Goal: Task Accomplishment & Management: Manage account settings

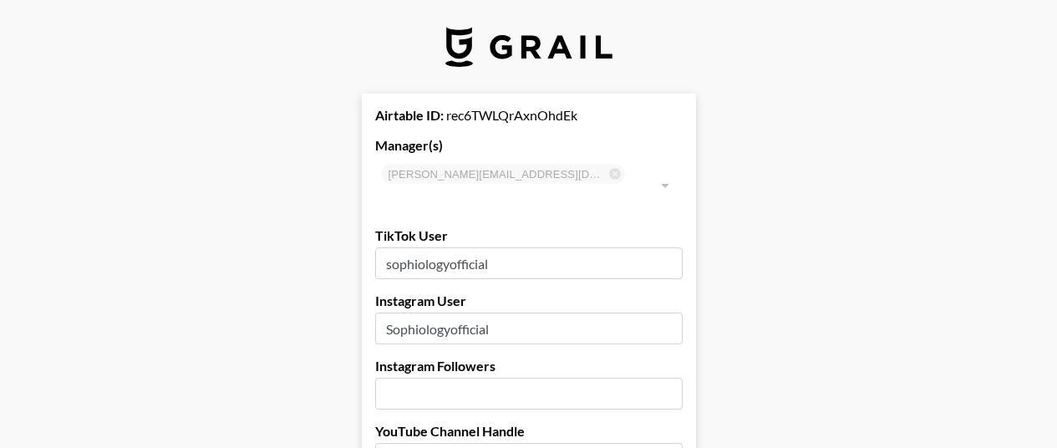
select select "USD"
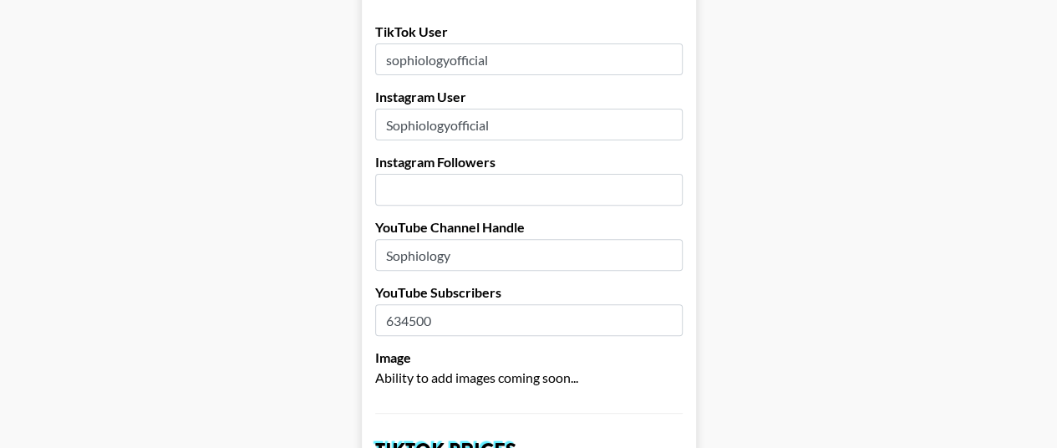
scroll to position [196, 0]
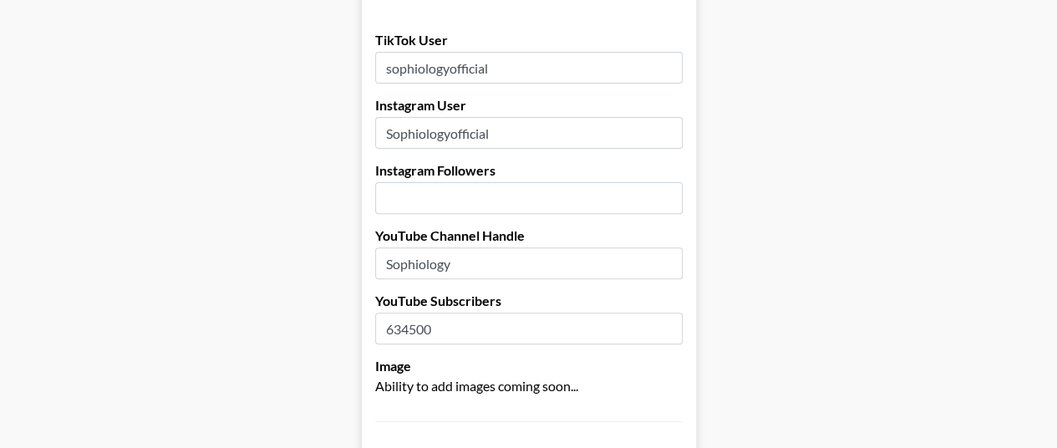
click at [480, 183] on input "number" at bounding box center [528, 198] width 307 height 32
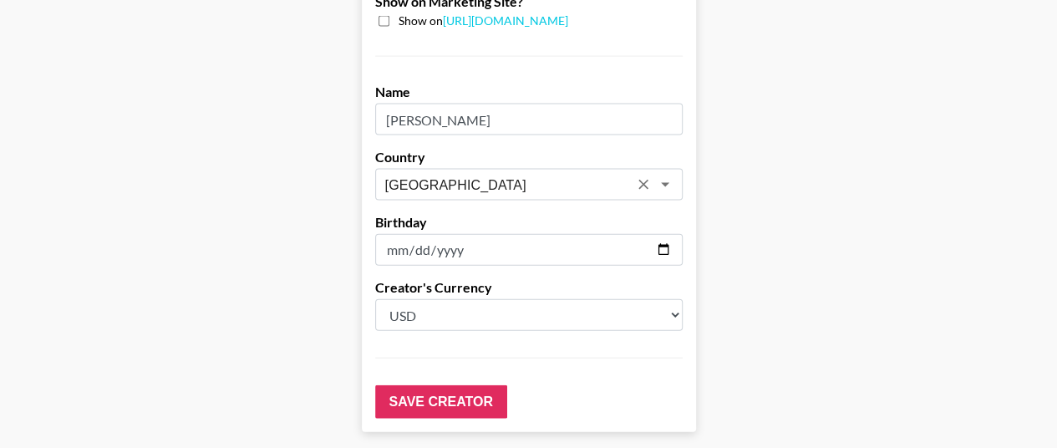
scroll to position [1783, 0]
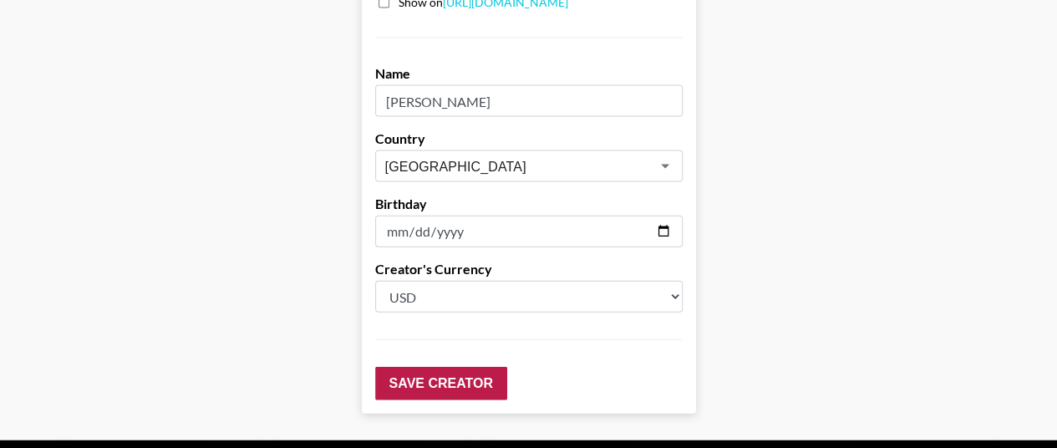
type input "313000"
click at [449, 367] on input "Save Creator" at bounding box center [441, 383] width 132 height 33
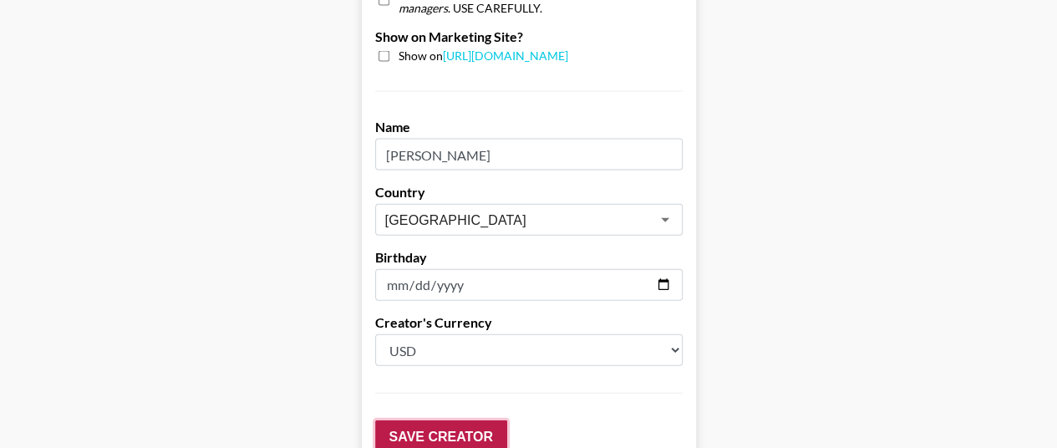
scroll to position [1836, 0]
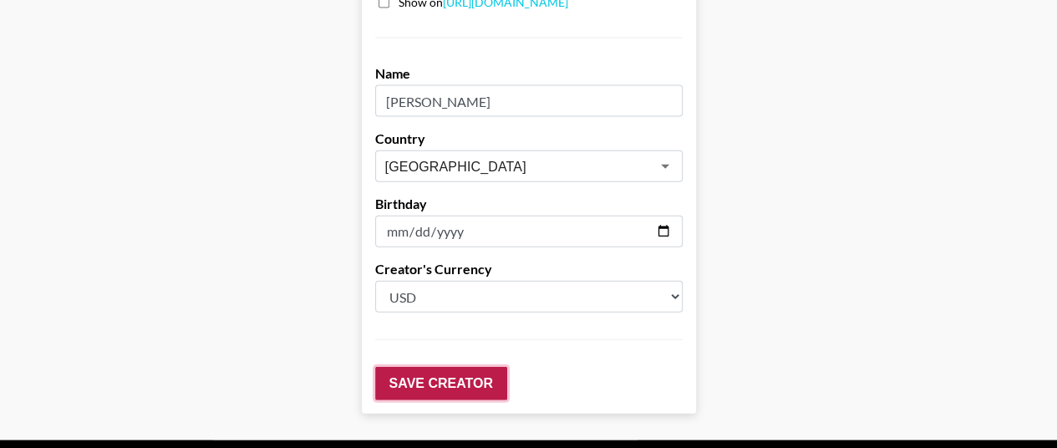
click at [451, 367] on input "Save Creator" at bounding box center [441, 383] width 132 height 33
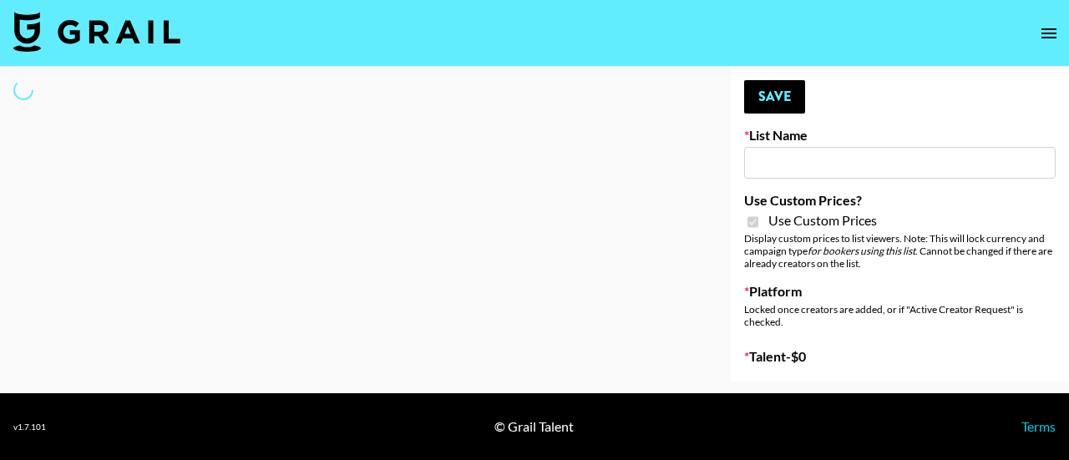
type input "E-Com IG"
checkbox input "true"
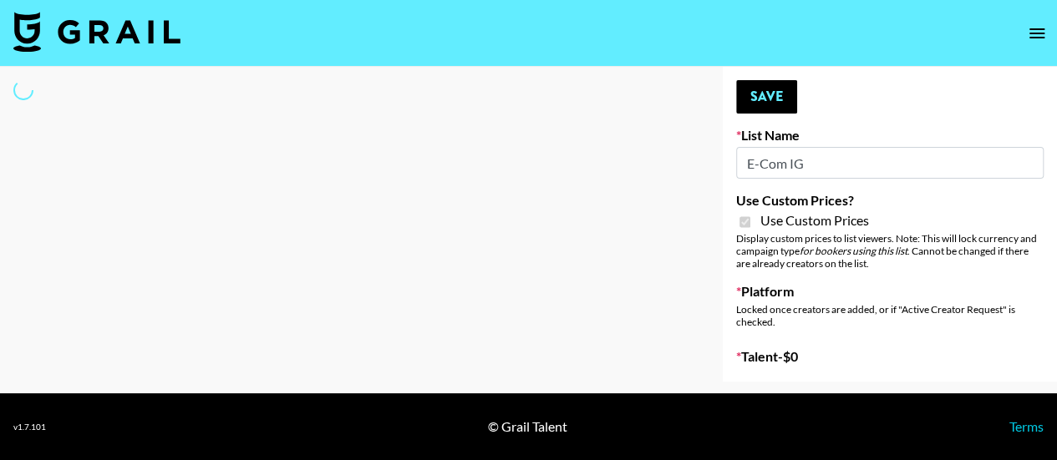
select select "Brand"
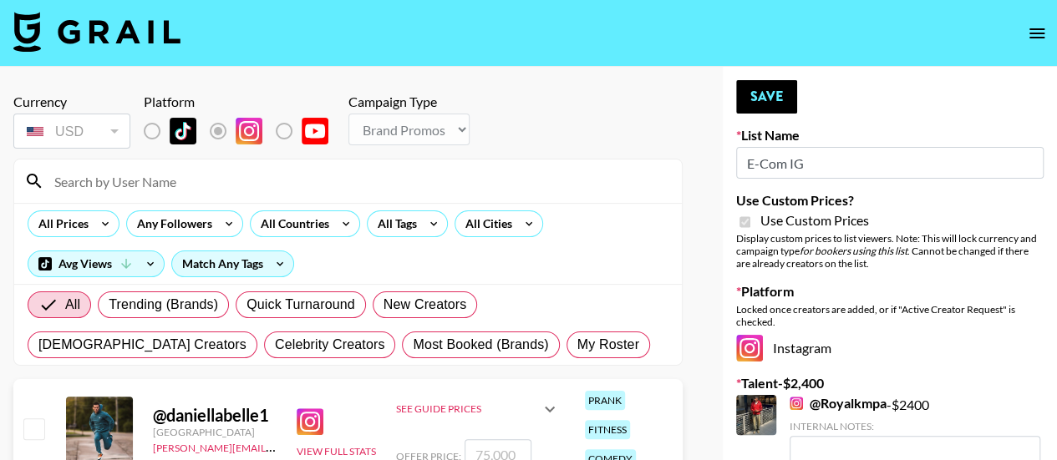
click at [115, 181] on input at bounding box center [357, 181] width 627 height 27
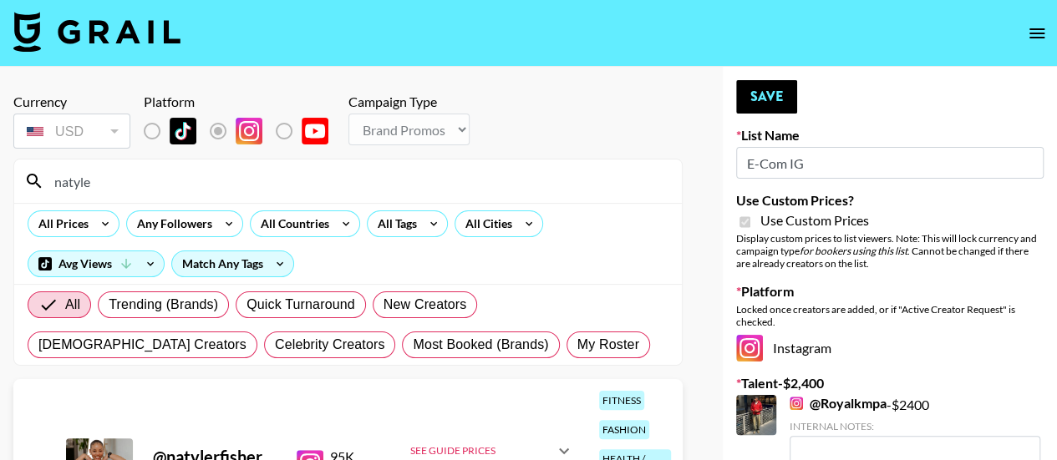
scroll to position [89, 0]
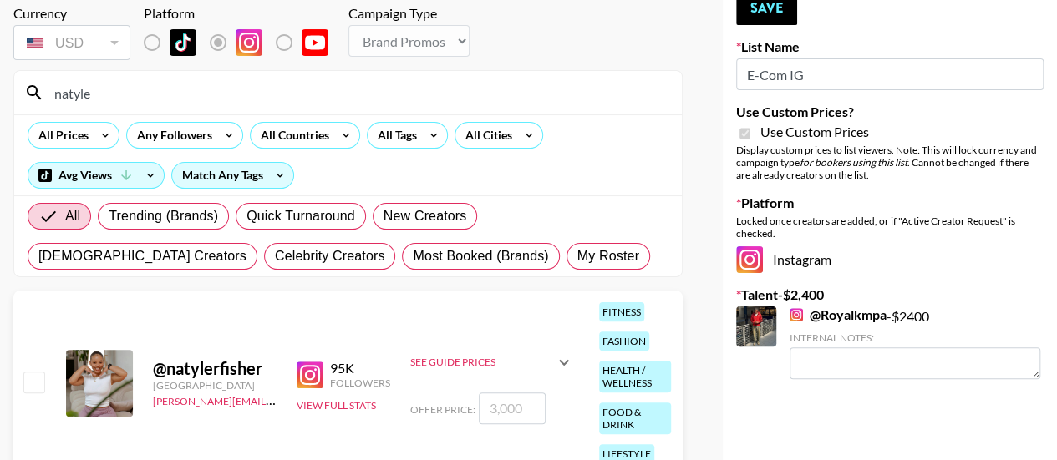
type input "natyle"
click at [495, 397] on input "number" at bounding box center [512, 409] width 67 height 32
type input "2"
checkbox input "true"
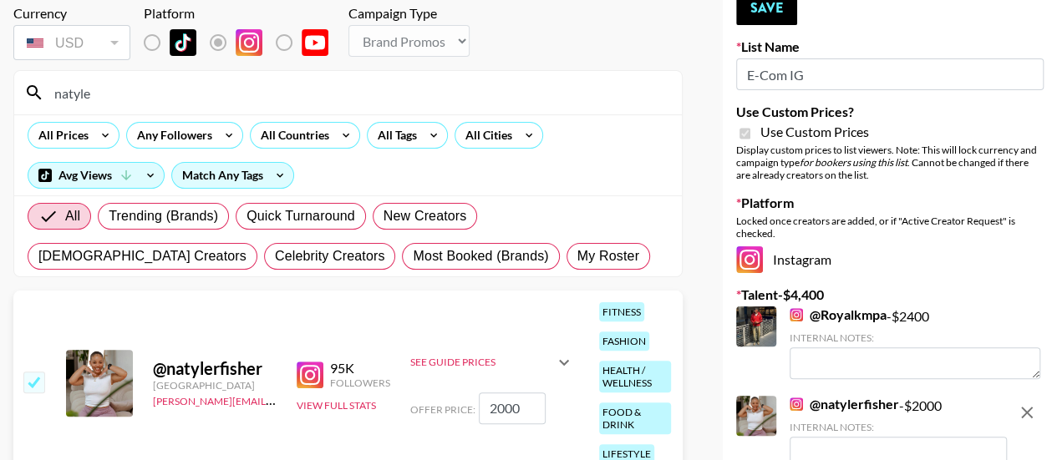
type input "2000"
click at [856, 315] on link "@ Royalkmpa" at bounding box center [838, 315] width 97 height 17
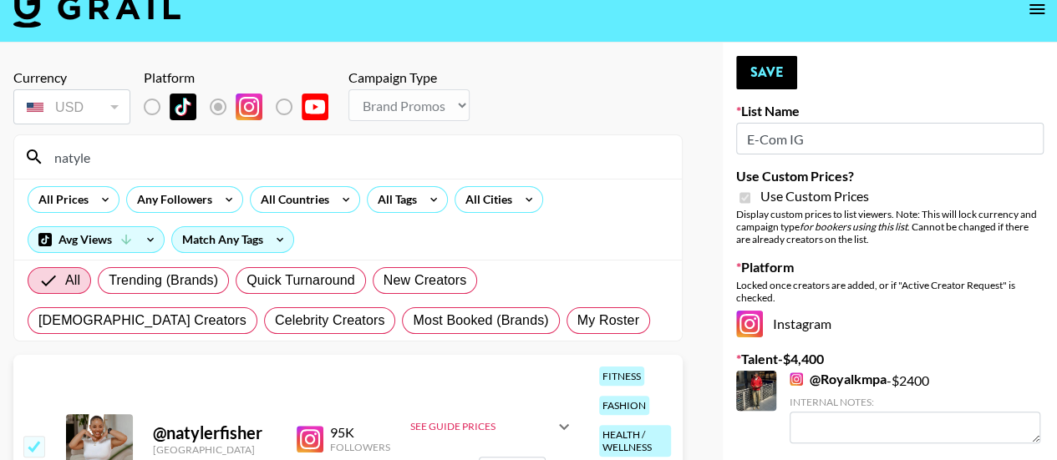
scroll to position [0, 0]
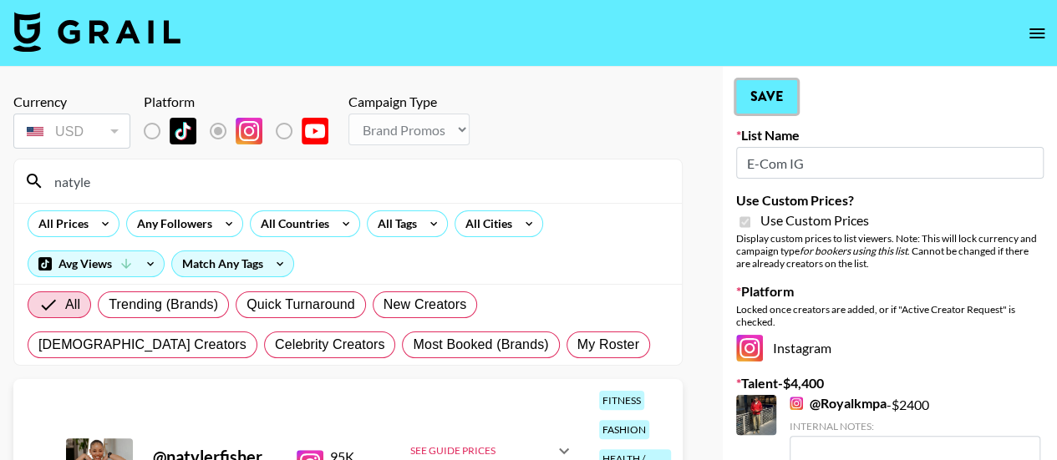
click at [775, 105] on button "Save" at bounding box center [766, 96] width 61 height 33
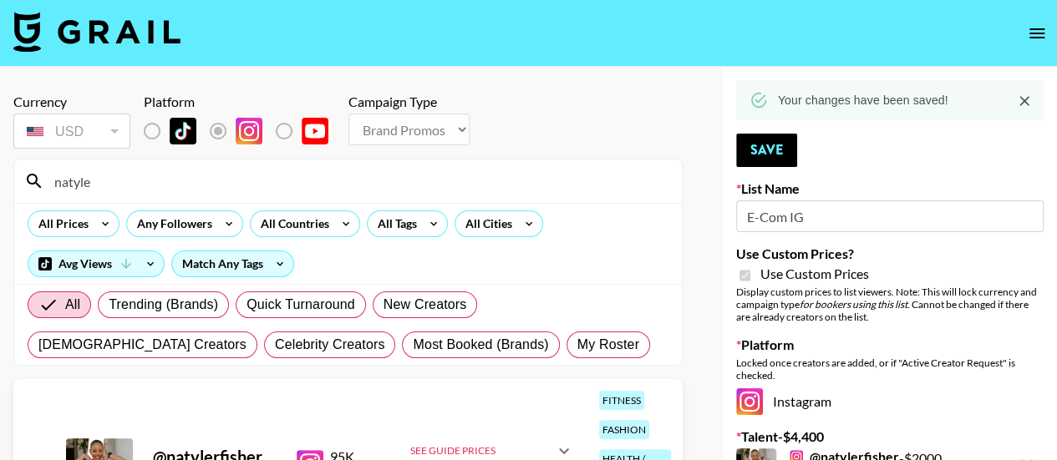
click at [160, 181] on input "natyle" at bounding box center [357, 181] width 627 height 27
type input "n"
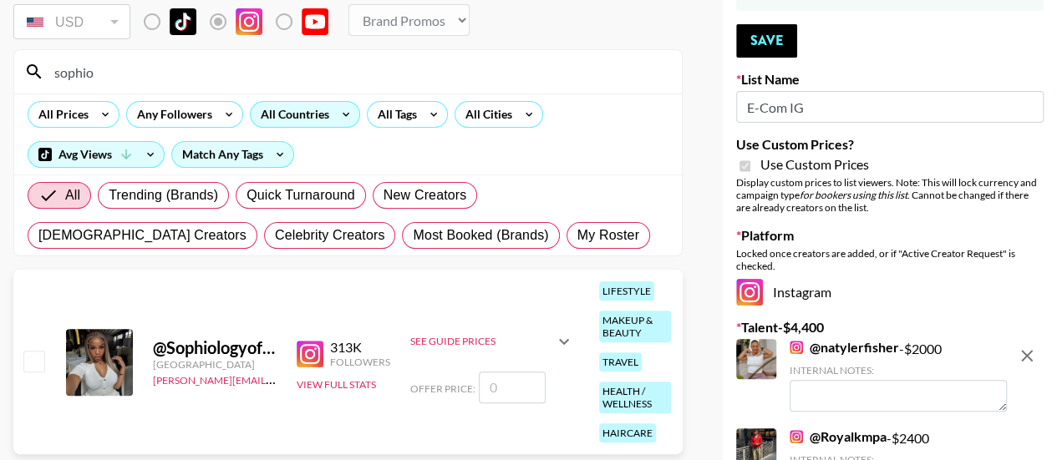
scroll to position [130, 0]
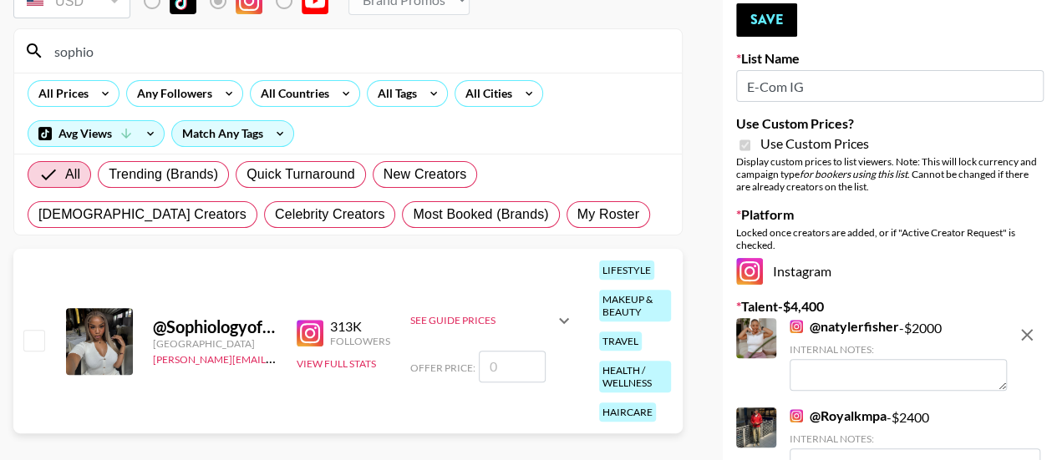
type input "sophio"
click at [38, 331] on input "checkbox" at bounding box center [33, 340] width 20 height 20
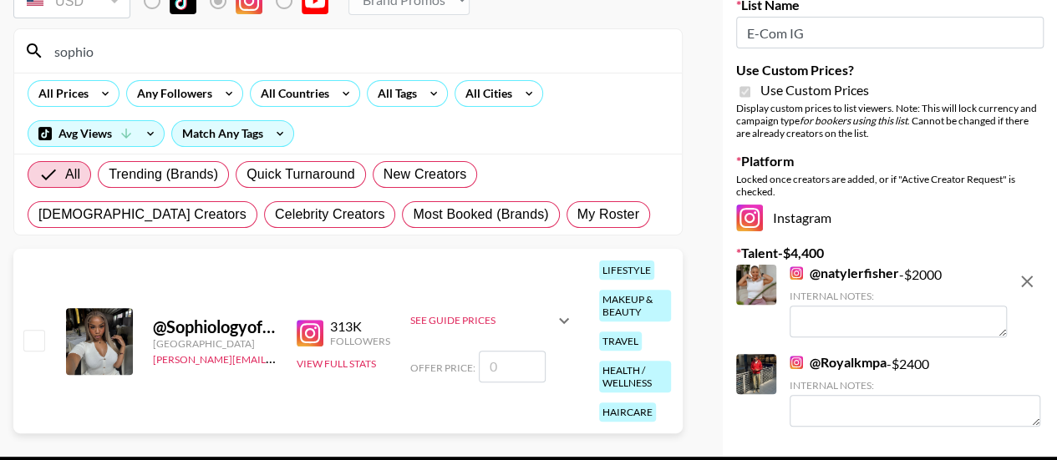
click at [504, 368] on input "number" at bounding box center [512, 367] width 67 height 32
checkbox input "true"
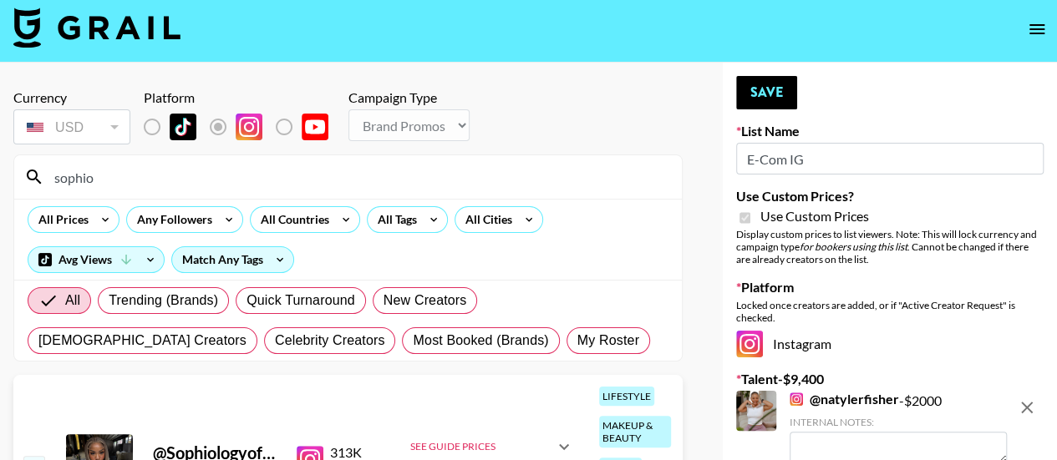
scroll to position [3, 0]
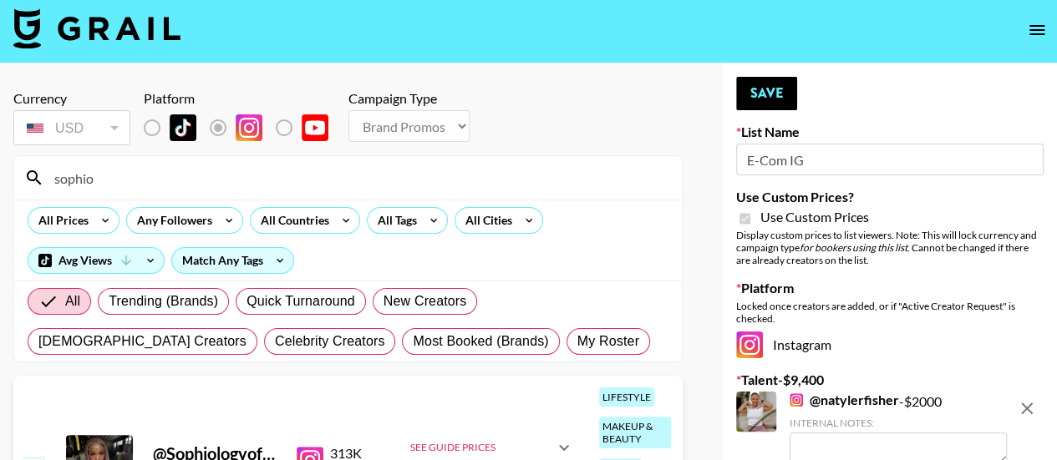
type input "5000"
click at [214, 180] on input "sophio" at bounding box center [357, 178] width 627 height 27
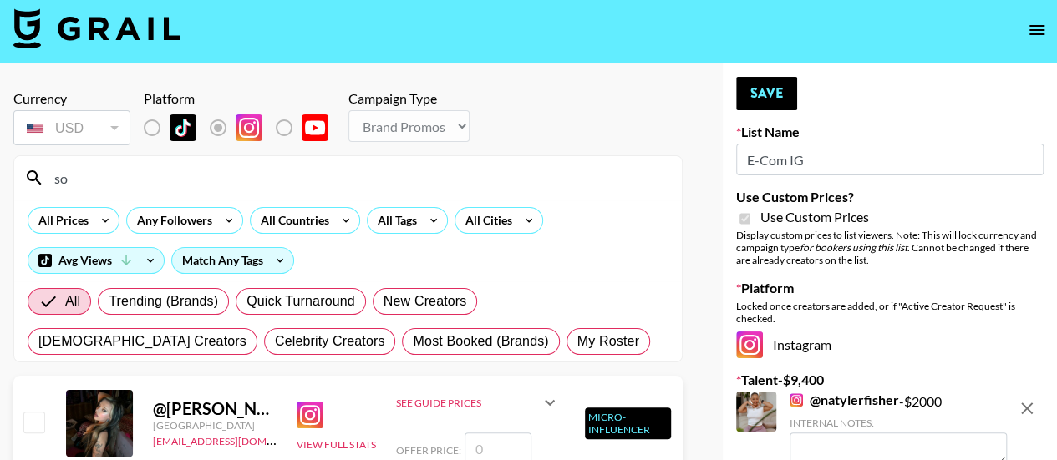
type input "s"
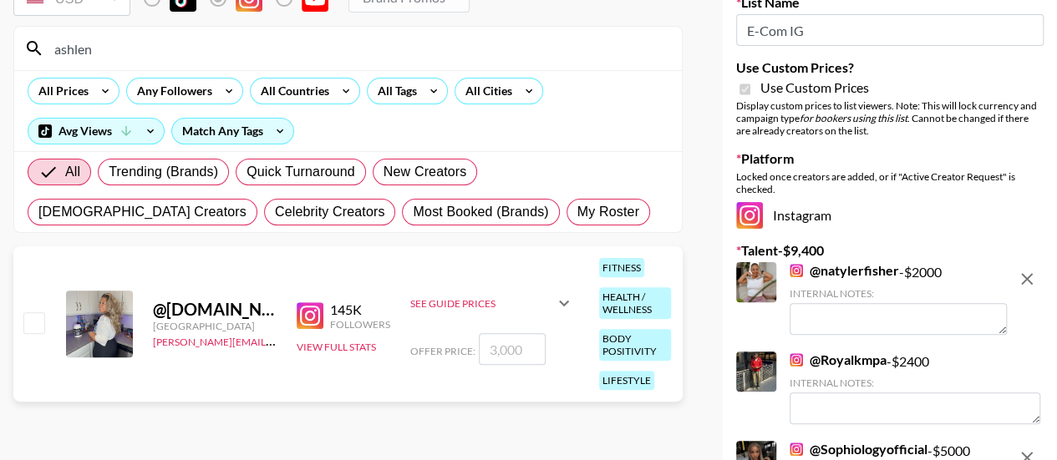
scroll to position [140, 0]
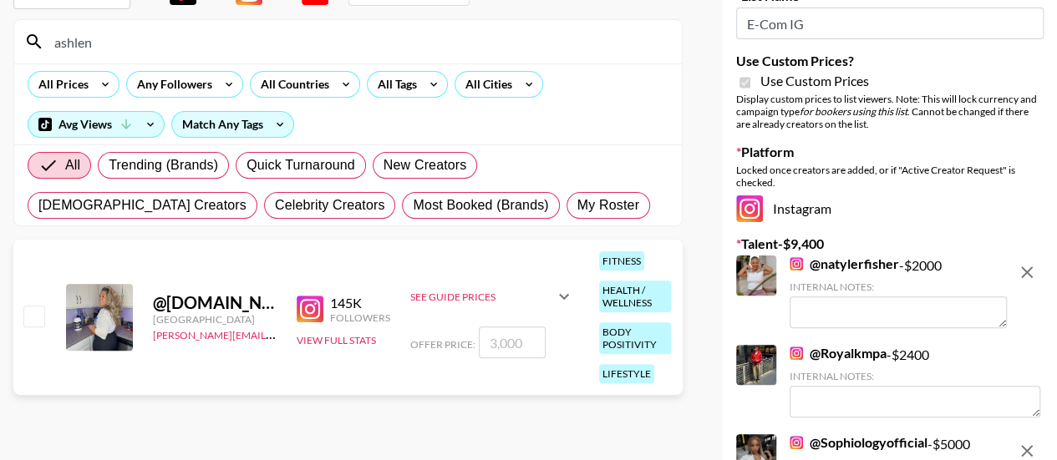
type input "ashlen"
click at [36, 318] on input "checkbox" at bounding box center [33, 316] width 20 height 20
checkbox input "true"
type input "3000"
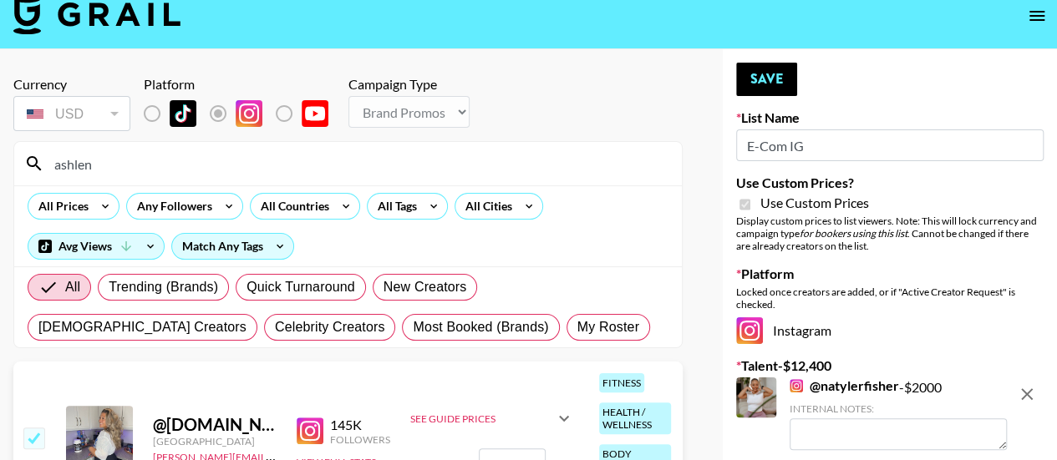
scroll to position [0, 0]
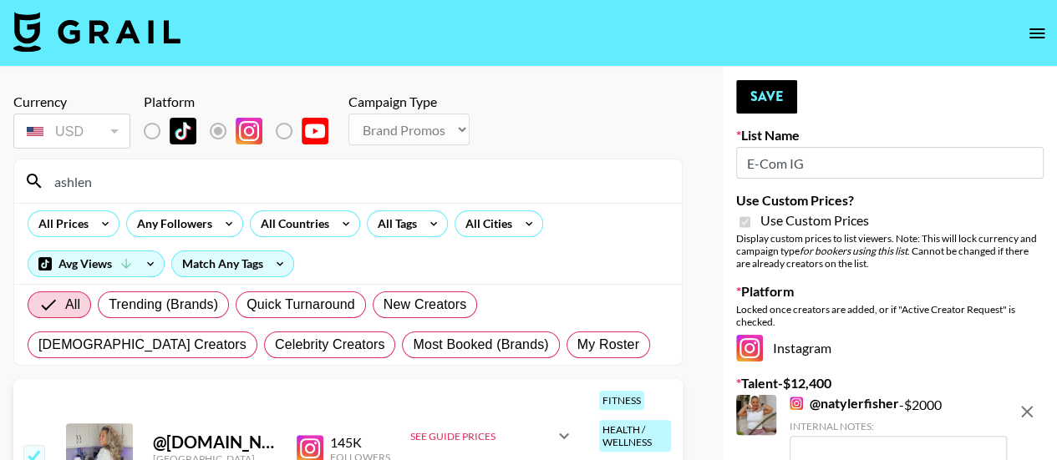
click at [171, 169] on input "ashlen" at bounding box center [357, 181] width 627 height 27
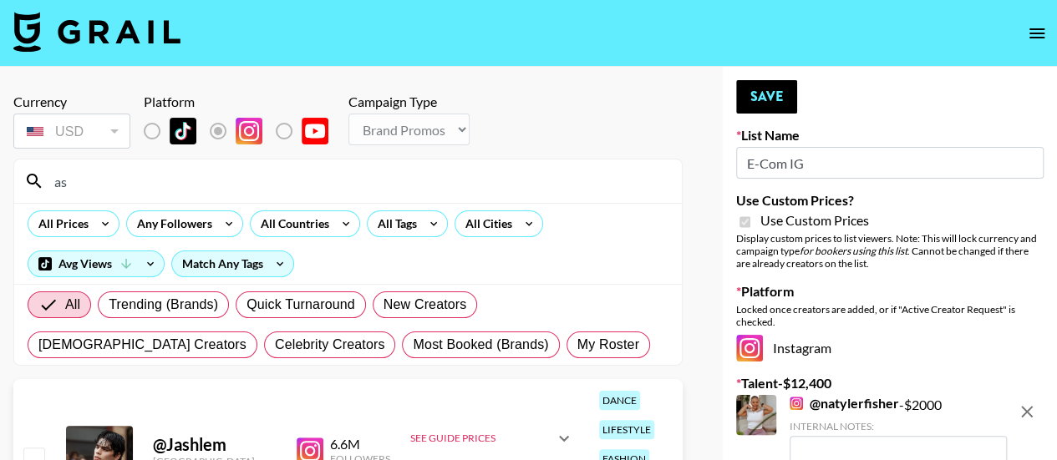
type input "a"
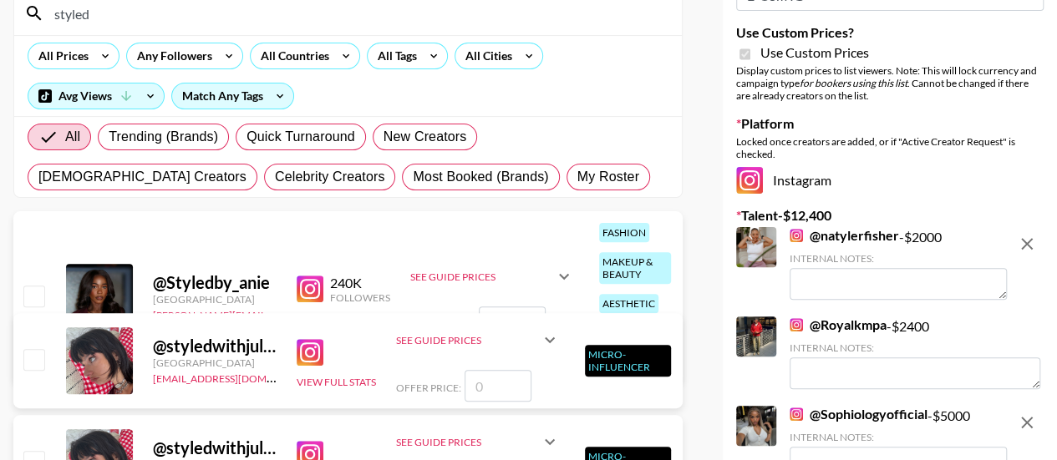
scroll to position [169, 0]
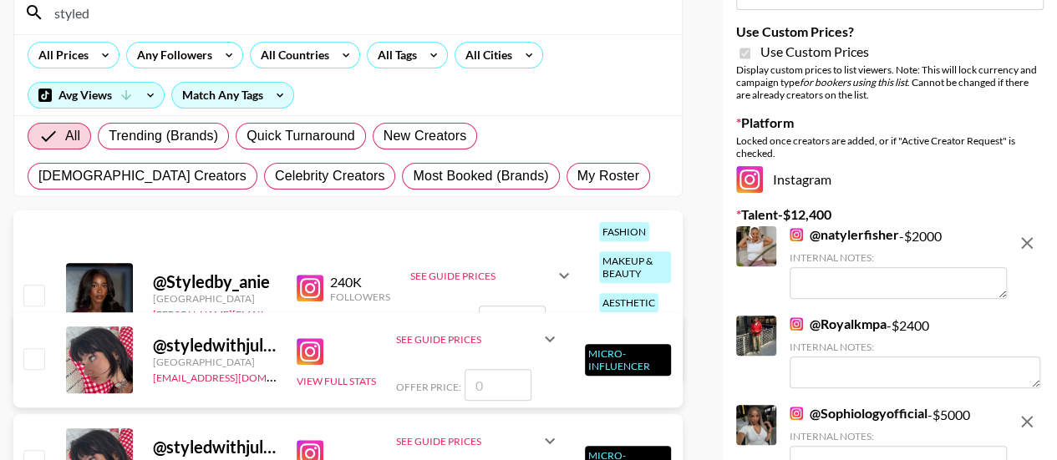
type input "styled"
click at [34, 290] on input "checkbox" at bounding box center [33, 295] width 20 height 20
checkbox input "true"
type input "3500"
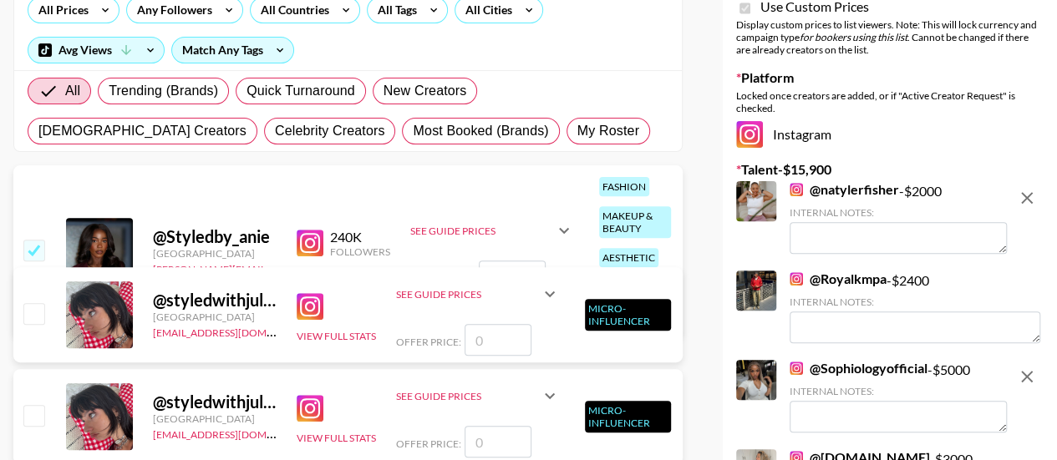
scroll to position [0, 0]
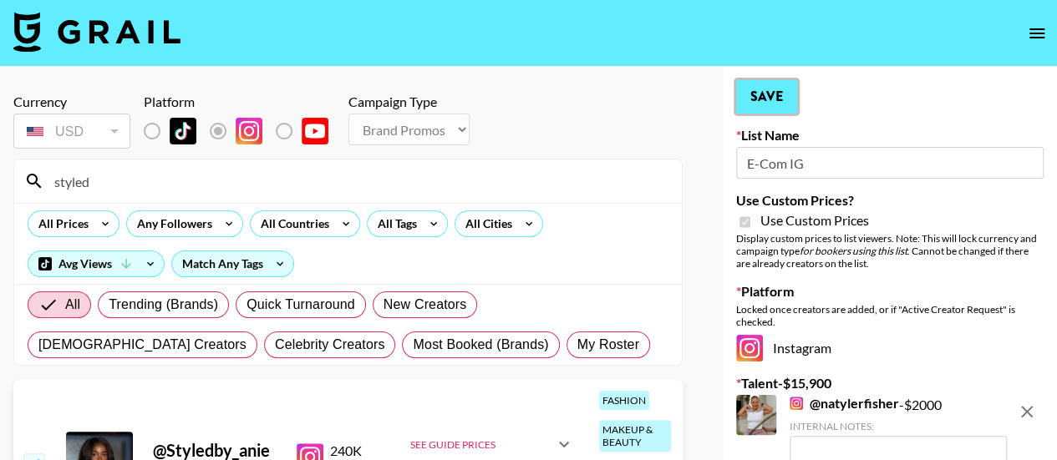
click at [773, 96] on button "Save" at bounding box center [766, 96] width 61 height 33
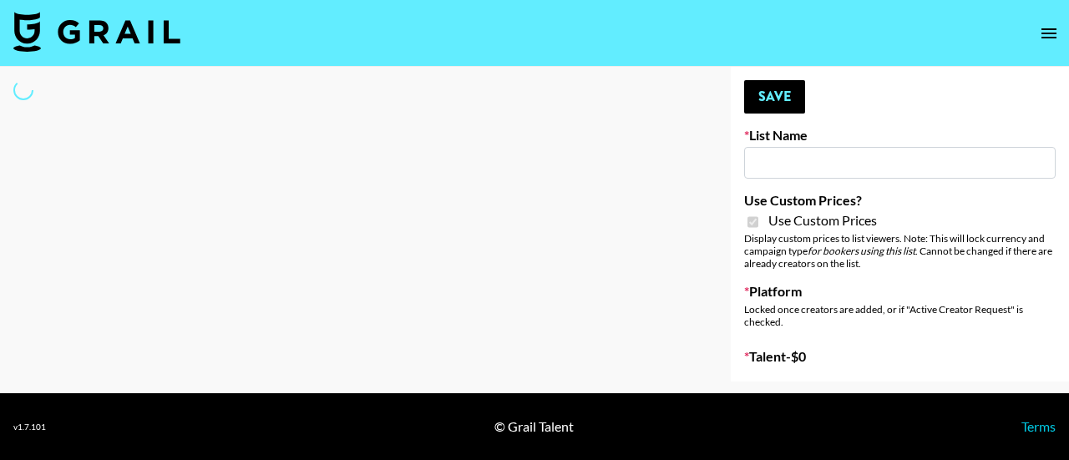
type input "E-Com Platform - TikTok"
checkbox input "true"
select select "Brand"
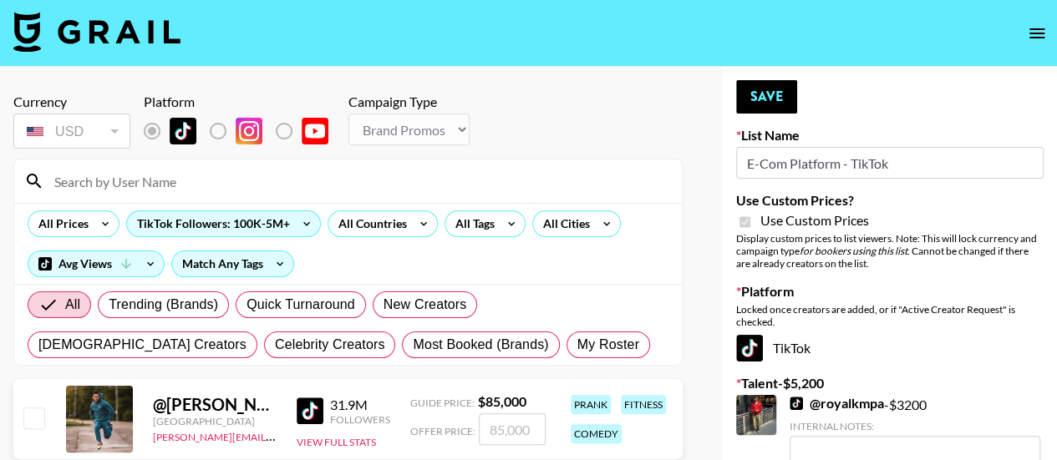
click at [111, 175] on input at bounding box center [357, 181] width 627 height 27
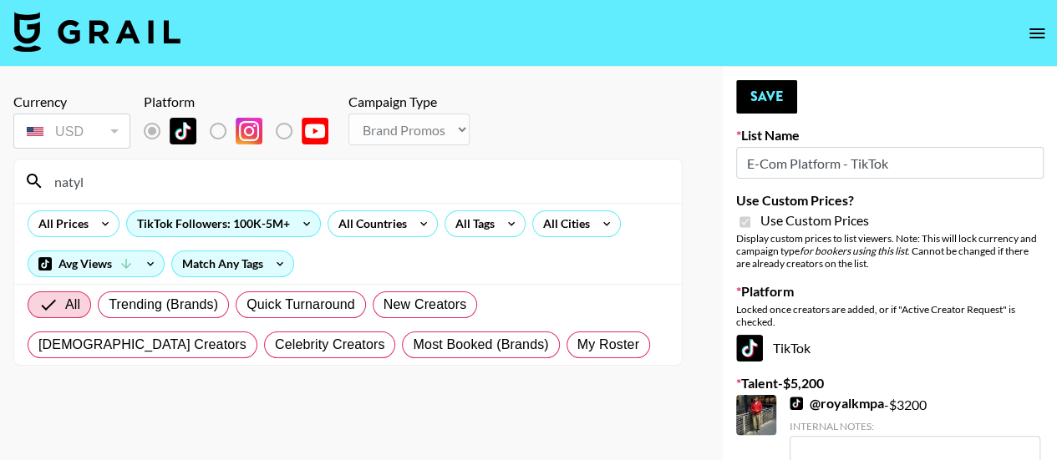
click at [164, 206] on div "All Prices TikTok Followers: 100K-5M+ All Countries All Tags All Cities Avg Vie…" at bounding box center [348, 243] width 668 height 81
click at [125, 186] on input "natyl" at bounding box center [357, 181] width 627 height 27
type input "n"
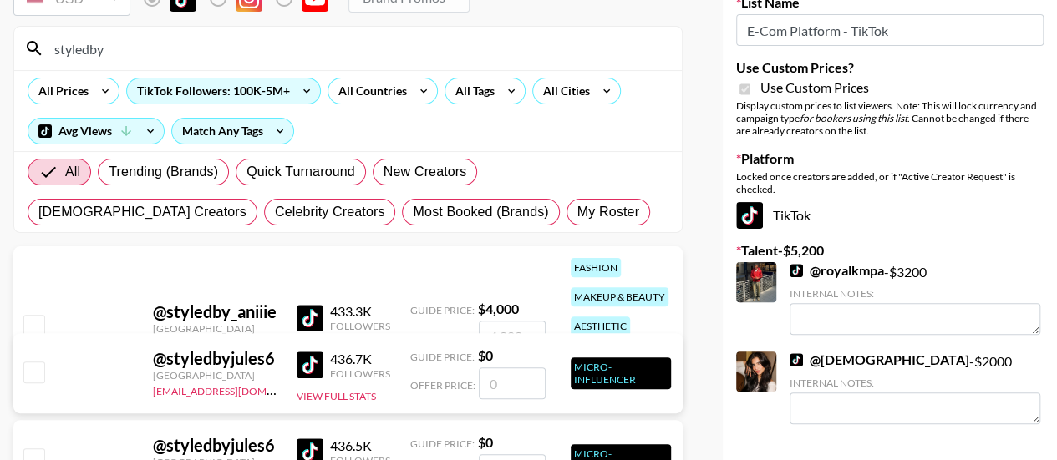
scroll to position [134, 0]
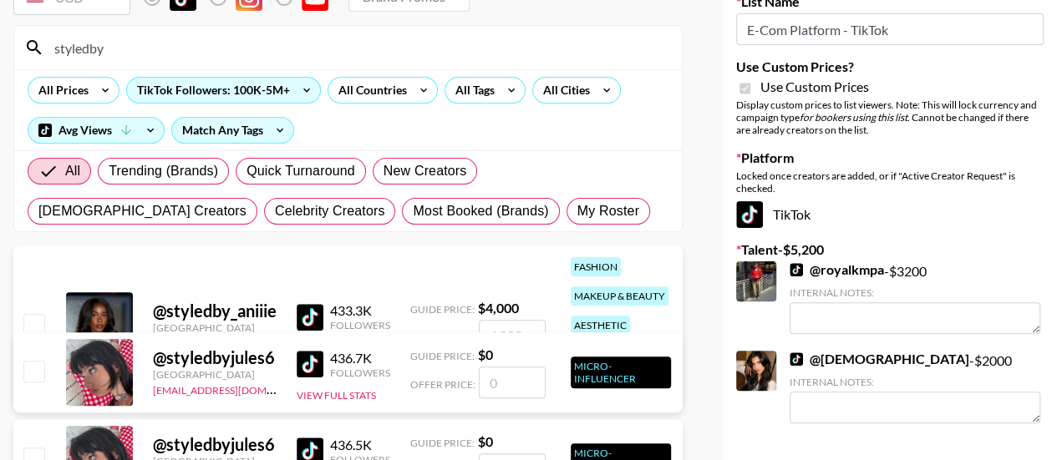
type input "styledby"
click at [33, 318] on input "checkbox" at bounding box center [33, 324] width 20 height 20
checkbox input "true"
type input "4000"
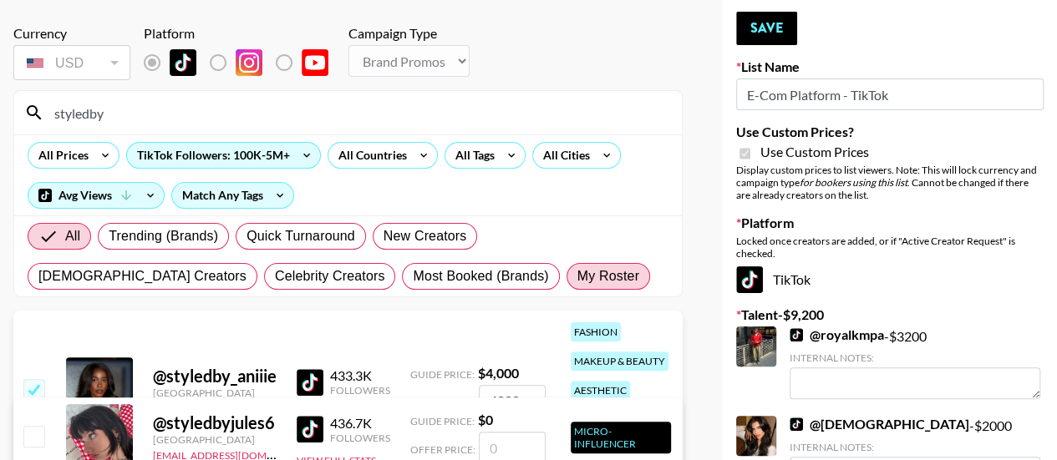
scroll to position [15, 0]
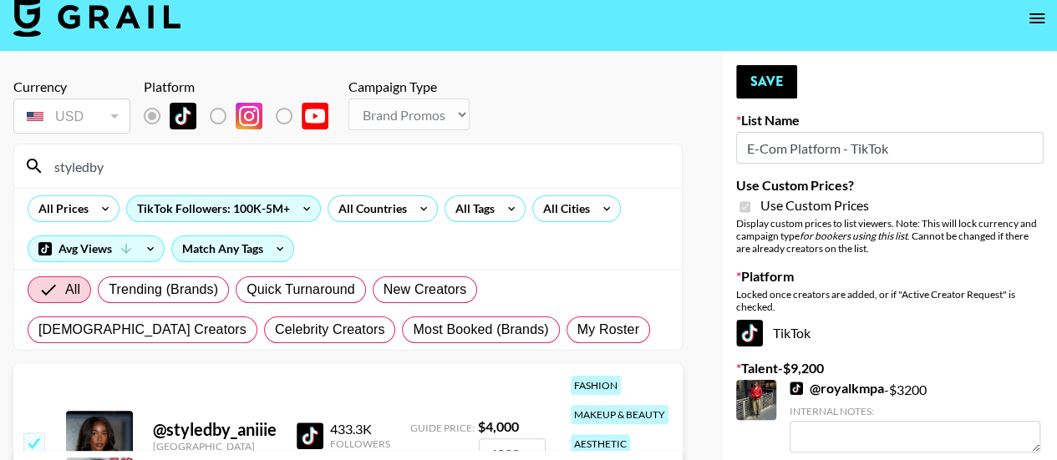
click at [140, 158] on input "styledby" at bounding box center [357, 166] width 627 height 27
type input "s"
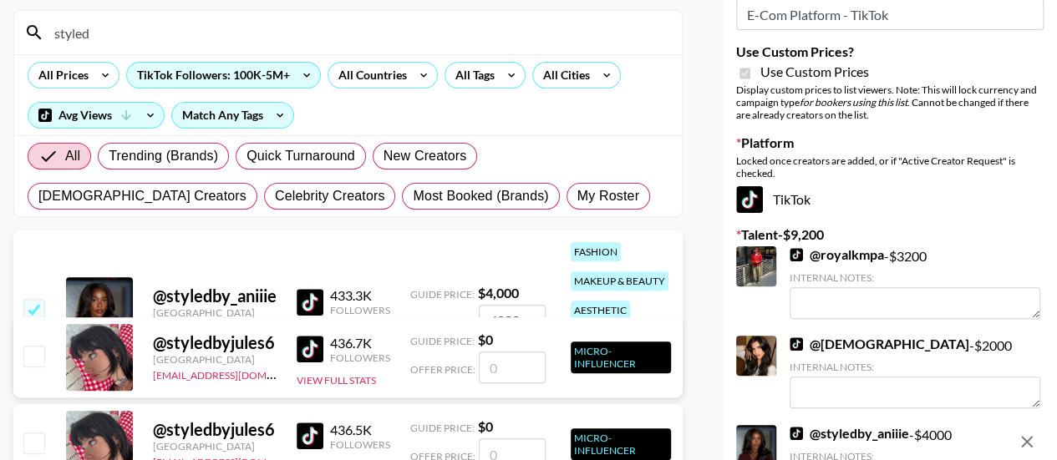
scroll to position [0, 0]
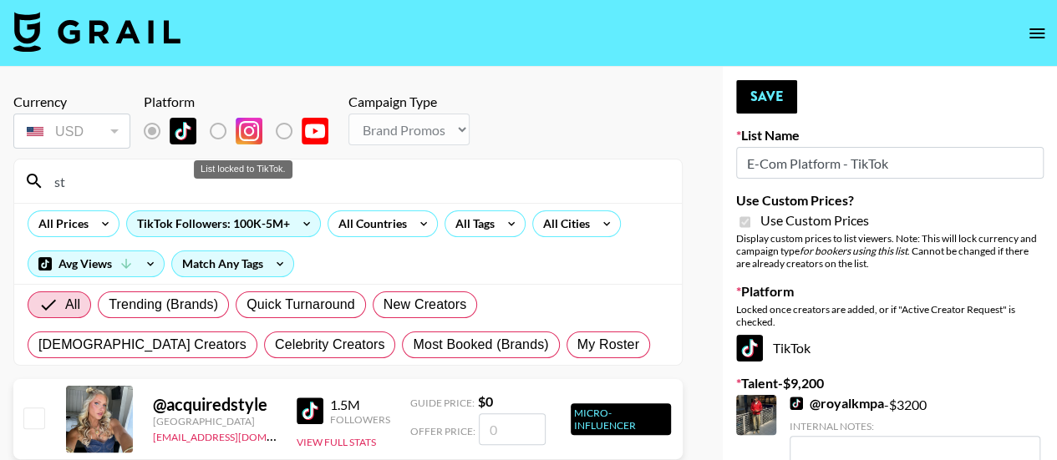
type input "s"
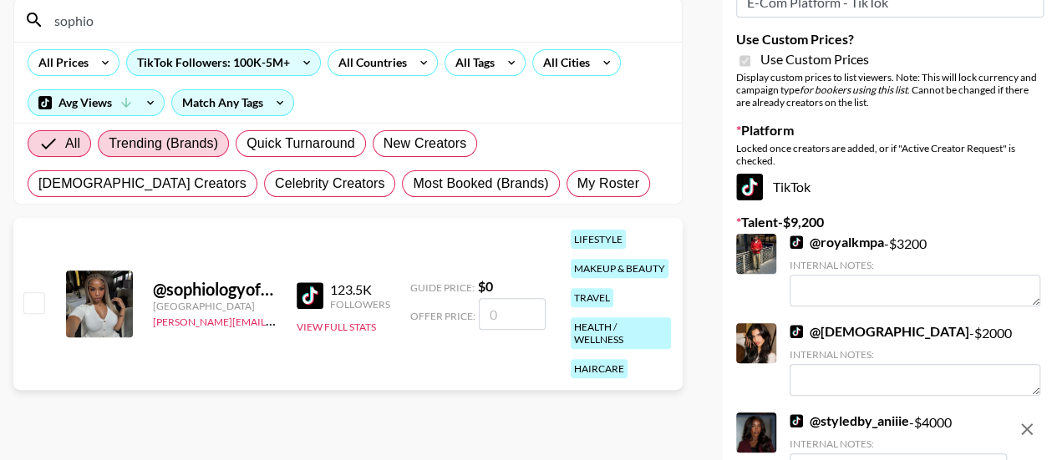
scroll to position [165, 0]
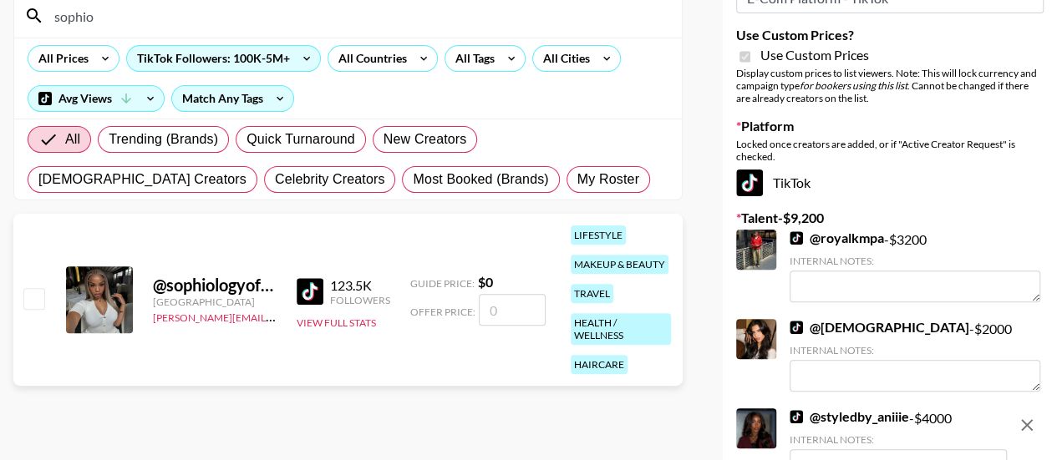
type input "sophio"
click at [24, 290] on input "checkbox" at bounding box center [33, 298] width 20 height 20
click at [29, 294] on input "checkbox" at bounding box center [33, 298] width 20 height 20
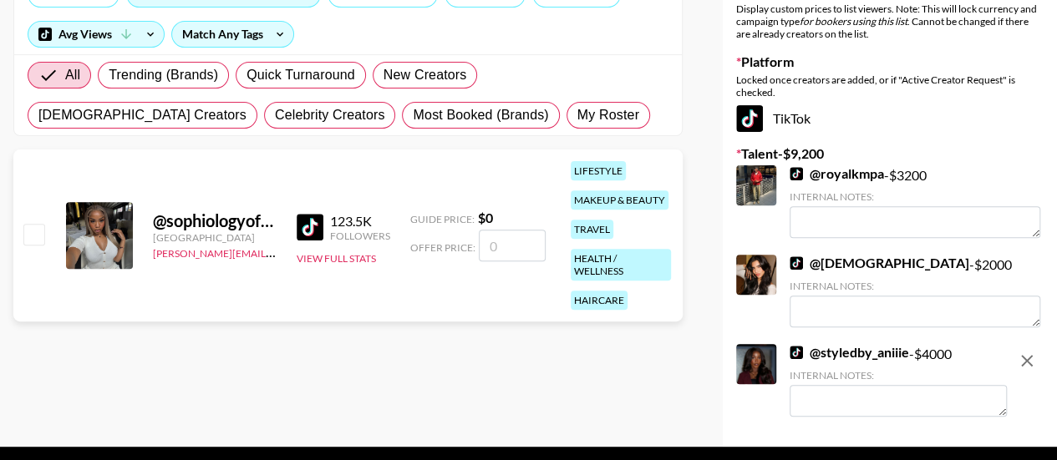
scroll to position [231, 0]
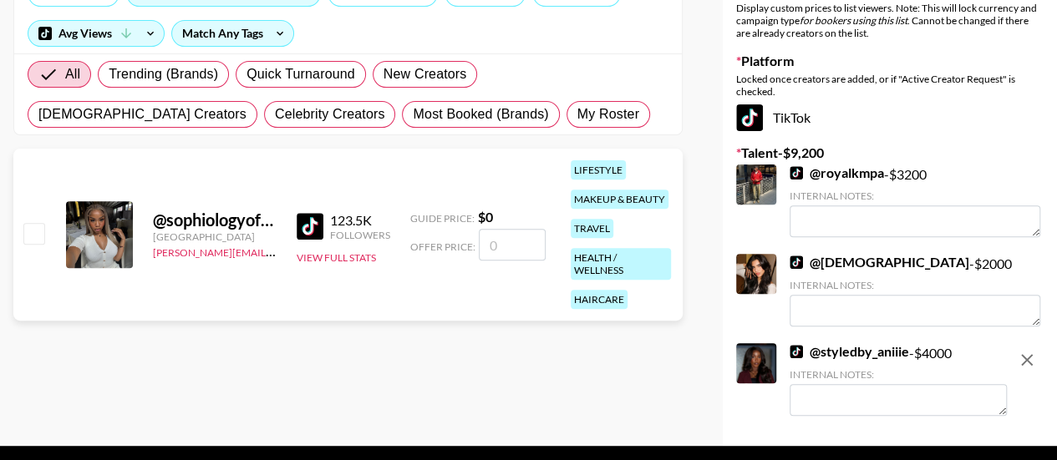
click at [35, 231] on input "checkbox" at bounding box center [33, 233] width 20 height 20
click at [501, 246] on input "number" at bounding box center [512, 245] width 67 height 32
checkbox input "true"
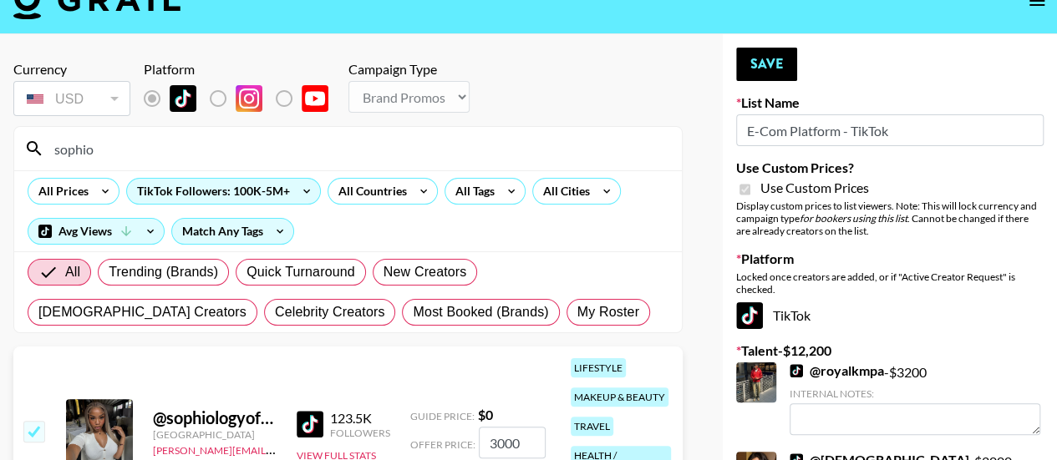
scroll to position [0, 0]
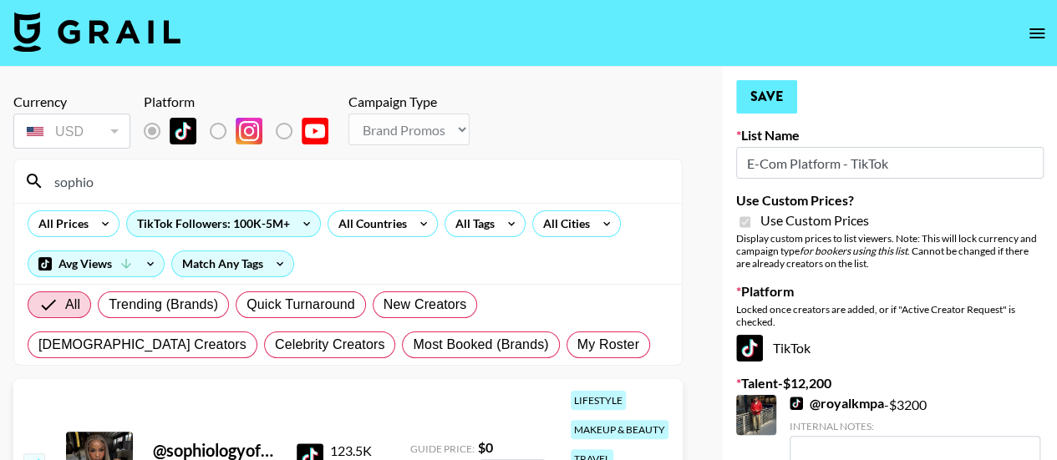
type input "3000"
click at [774, 99] on button "Save" at bounding box center [766, 96] width 61 height 33
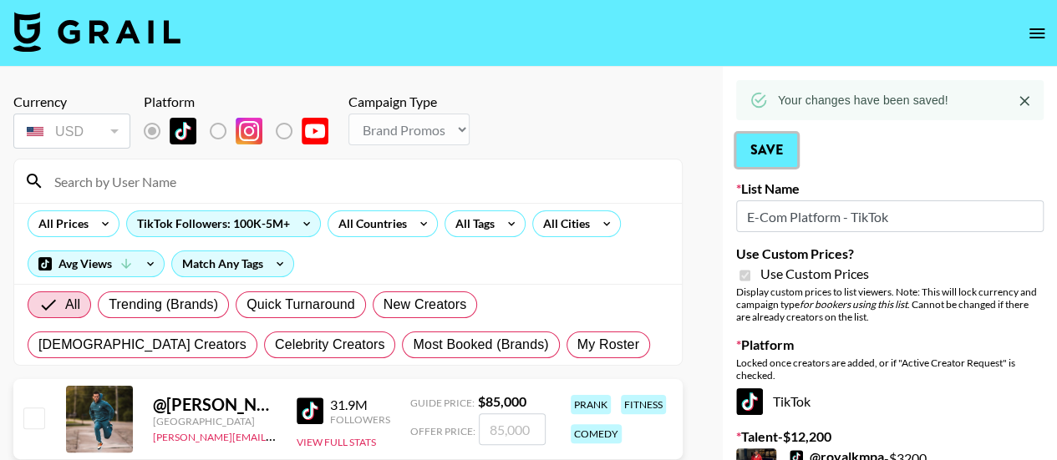
click at [770, 150] on button "Save" at bounding box center [766, 150] width 61 height 33
